Goal: Find specific page/section: Find specific page/section

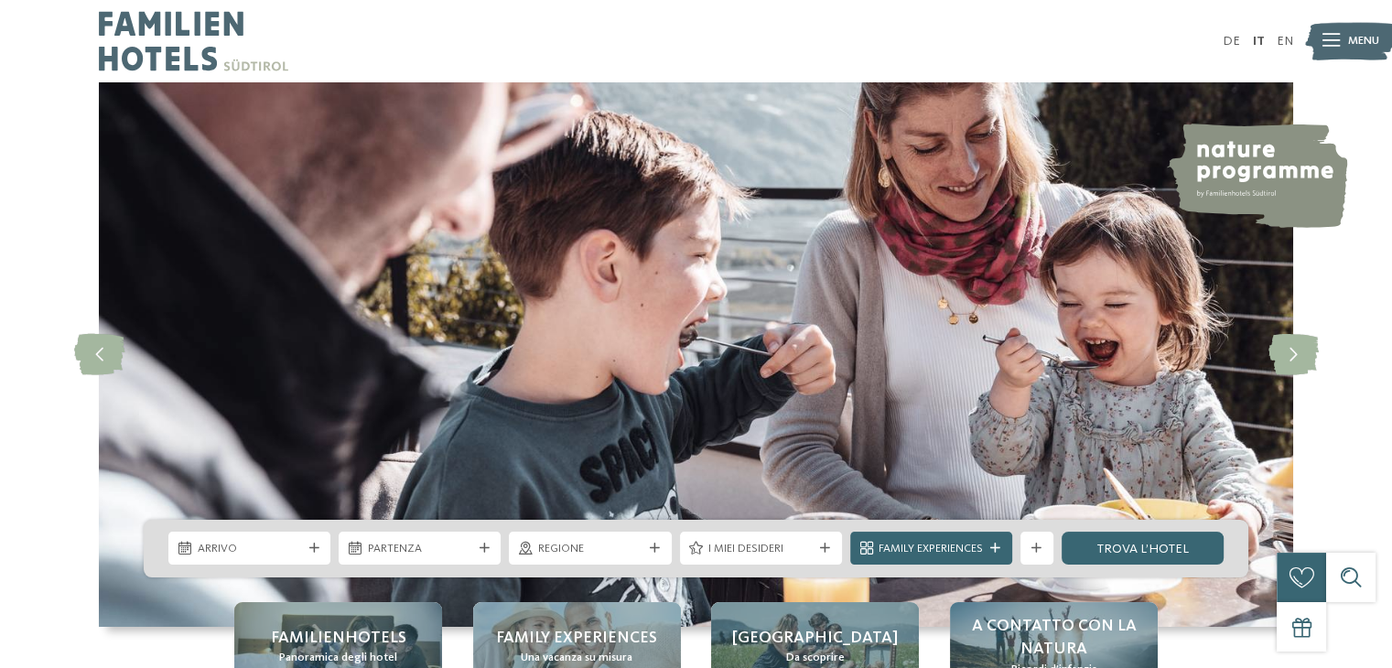
click at [597, 554] on span "Regione" at bounding box center [590, 549] width 104 height 16
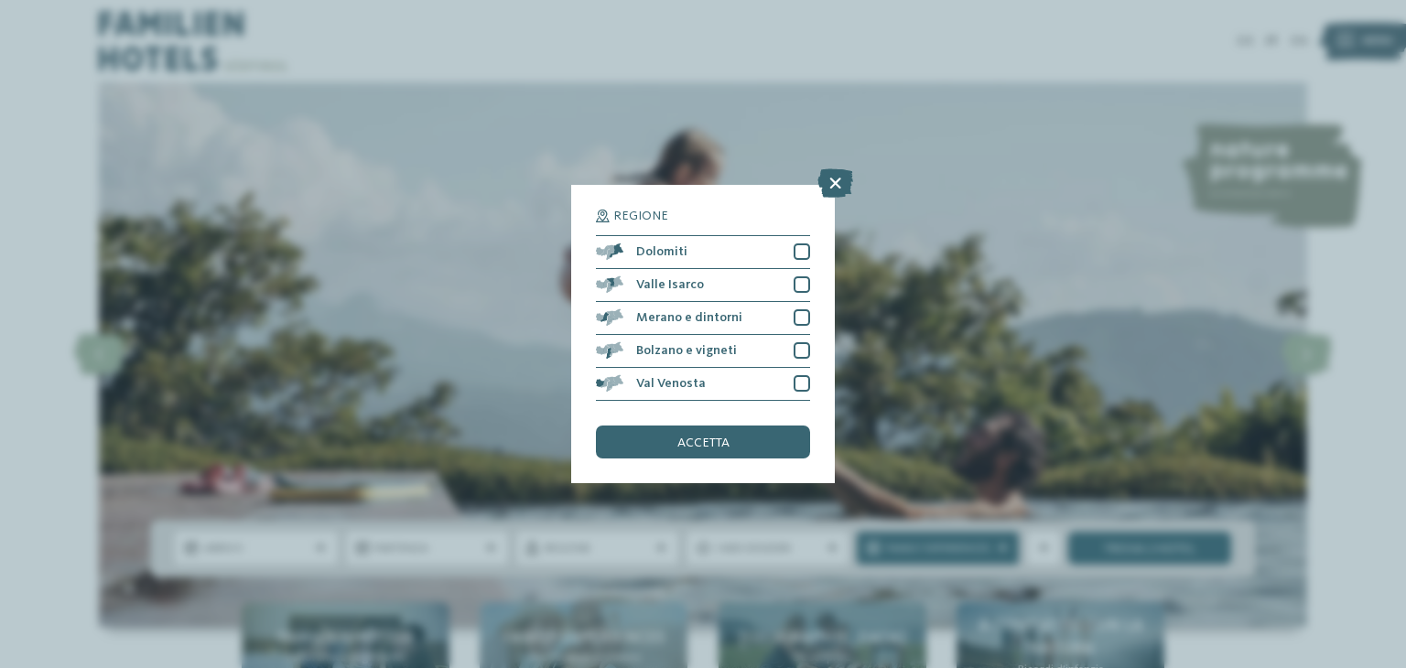
click at [802, 318] on div at bounding box center [801, 317] width 16 height 16
click at [803, 349] on div at bounding box center [801, 350] width 16 height 16
click at [728, 438] on div "accetta" at bounding box center [703, 441] width 214 height 33
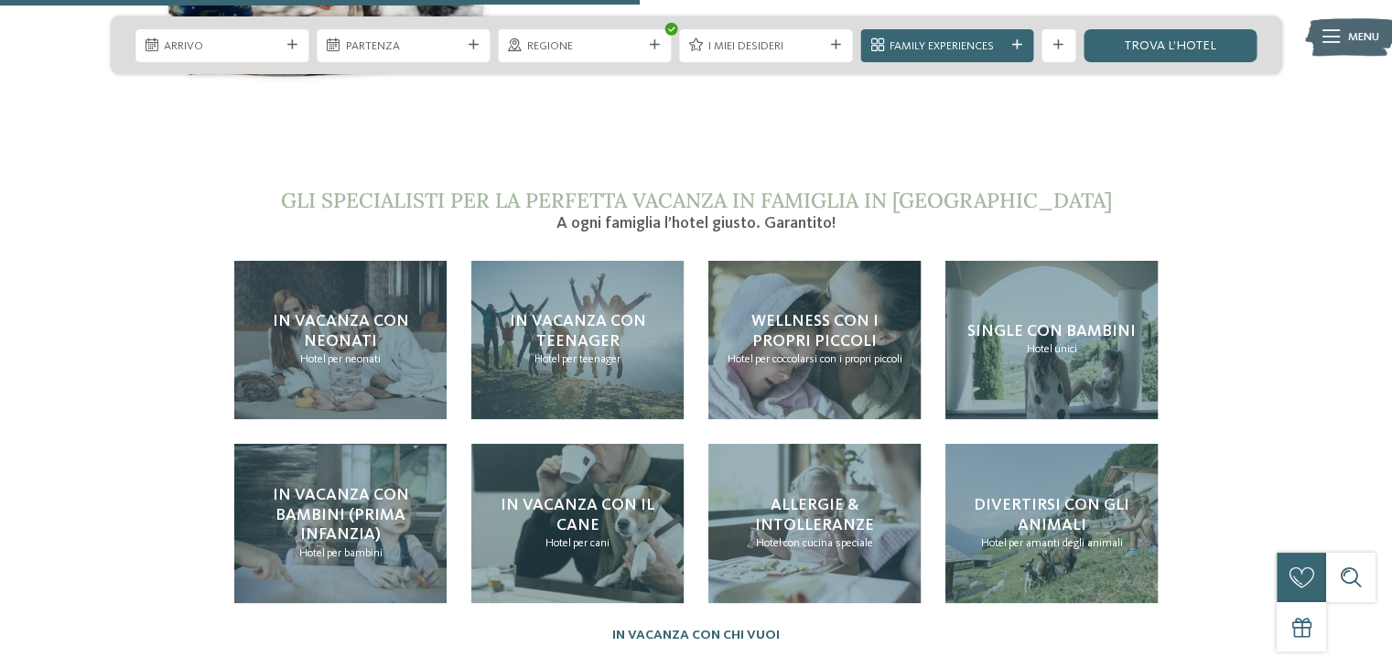
scroll to position [3477, 0]
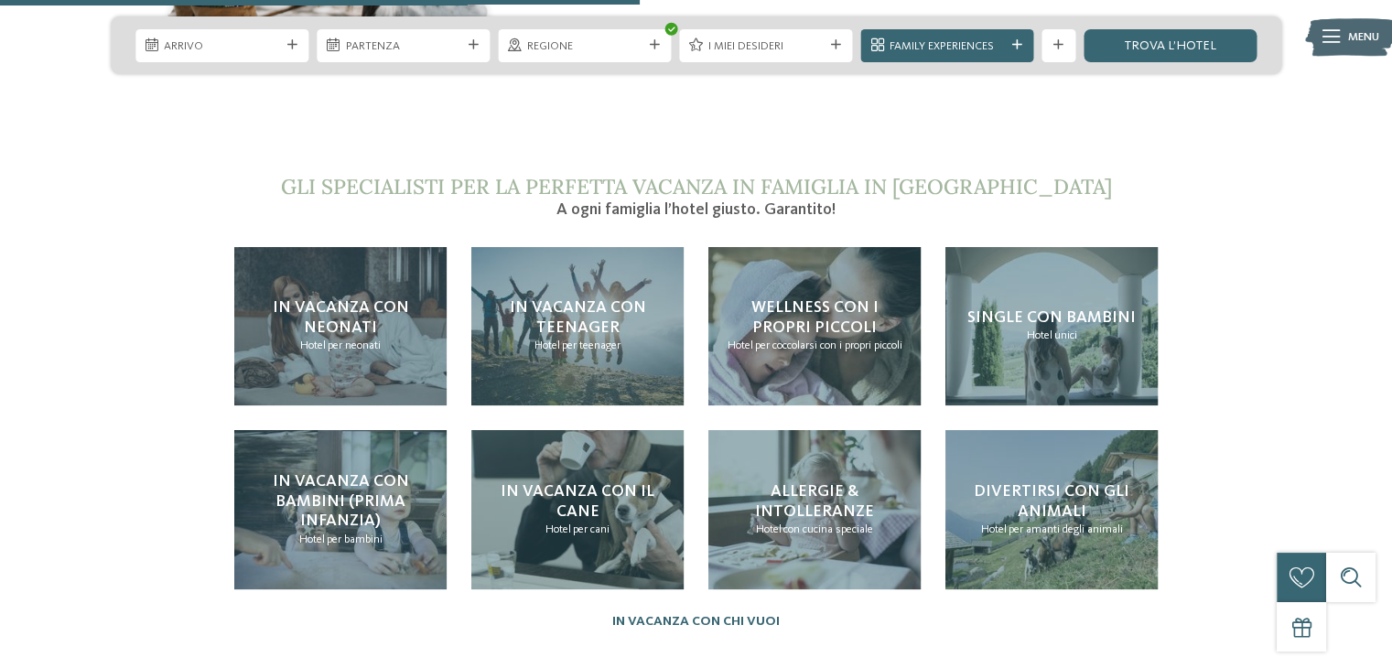
drag, startPoint x: 598, startPoint y: 487, endPoint x: 608, endPoint y: 479, distance: 11.7
click at [598, 523] on span "per cani" at bounding box center [591, 529] width 37 height 12
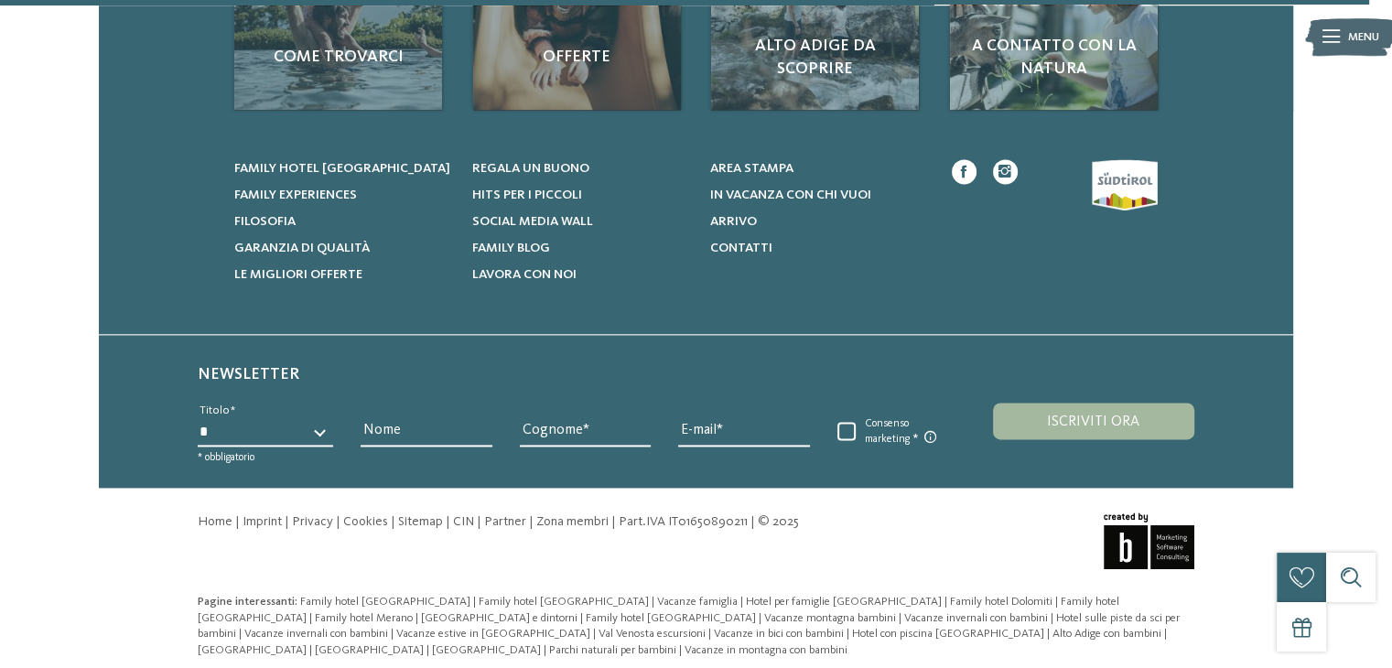
scroll to position [2512, 0]
